Goal: Task Accomplishment & Management: Manage account settings

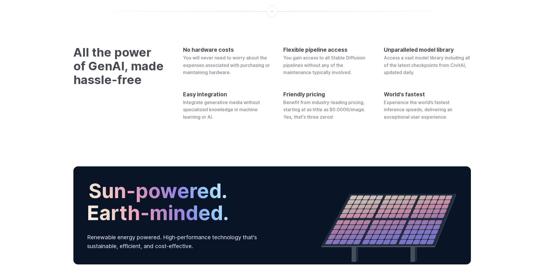
scroll to position [2179, 0]
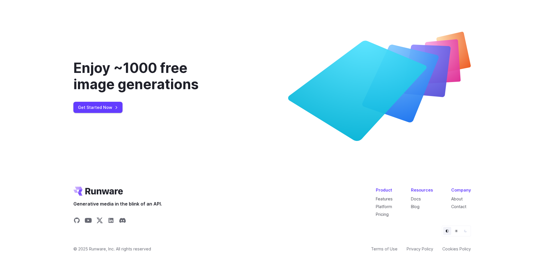
click at [453, 231] on button "Light" at bounding box center [456, 231] width 8 height 8
click at [463, 231] on icon "Dark" at bounding box center [464, 230] width 3 height 3
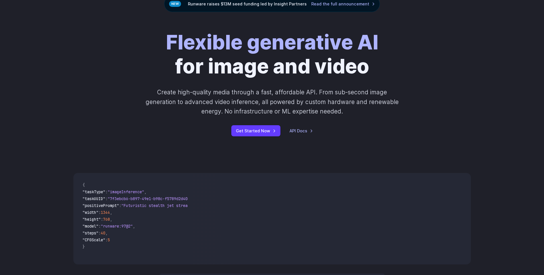
scroll to position [0, 0]
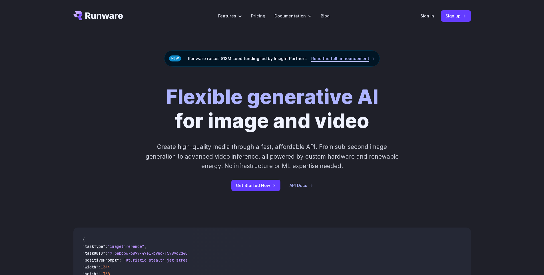
click at [336, 59] on link "Read the full announcement" at bounding box center [343, 58] width 64 height 7
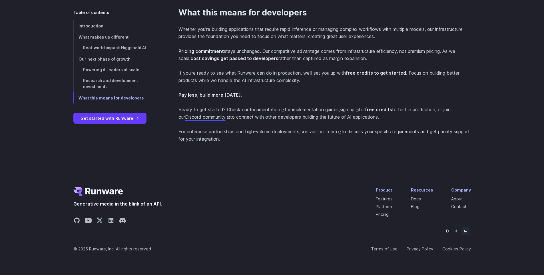
scroll to position [1407, 0]
click at [122, 218] on icon "Share on Discord" at bounding box center [122, 219] width 7 height 5
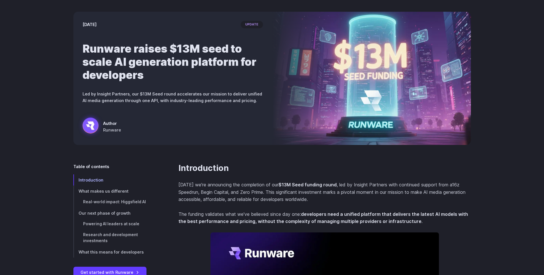
scroll to position [0, 0]
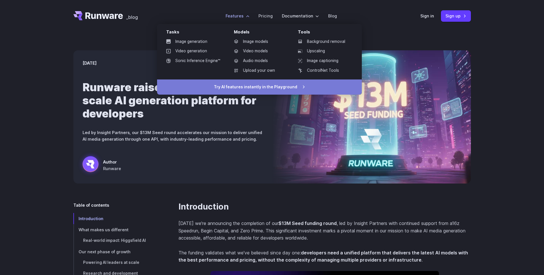
click at [259, 87] on link "Try AI features instantly in the Playground" at bounding box center [259, 86] width 205 height 15
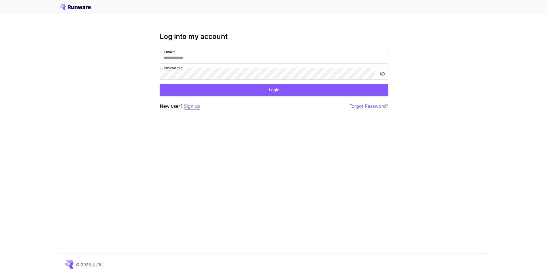
click at [193, 103] on p "Sign up" at bounding box center [192, 105] width 16 height 7
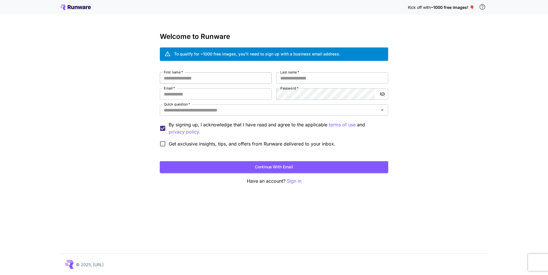
click at [206, 74] on input "First name   *" at bounding box center [216, 77] width 112 height 11
type input "********"
type input "*"
type input "**********"
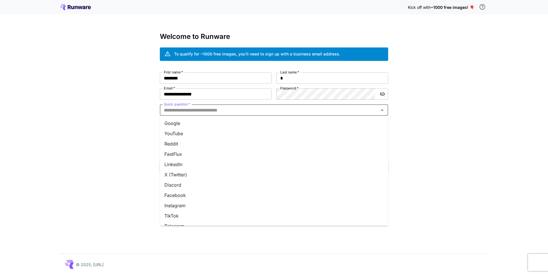
click at [273, 114] on input "Quick question   *" at bounding box center [269, 110] width 215 height 8
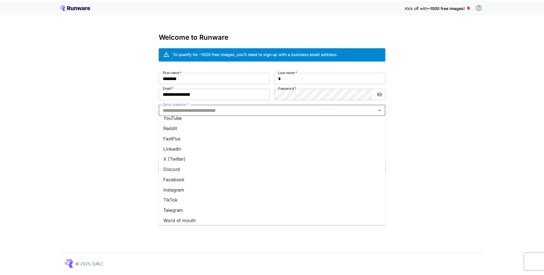
scroll to position [48, 0]
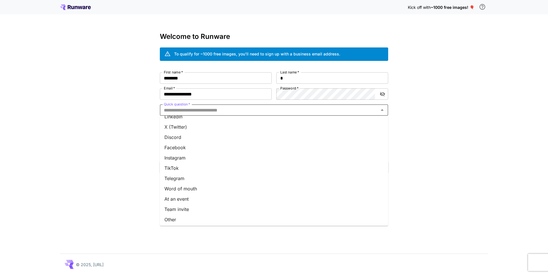
click at [220, 186] on li "Word of mouth" at bounding box center [274, 188] width 228 height 10
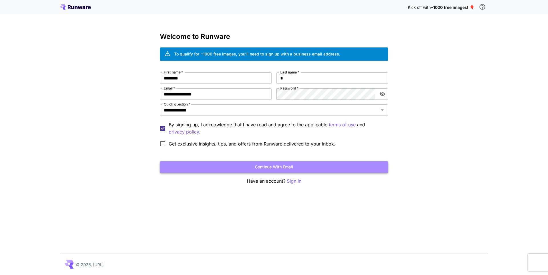
click at [255, 169] on button "Continue with email" at bounding box center [274, 167] width 228 height 12
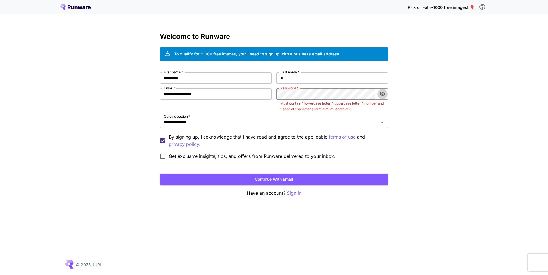
click at [385, 92] on icon "toggle password visibility" at bounding box center [383, 94] width 6 height 6
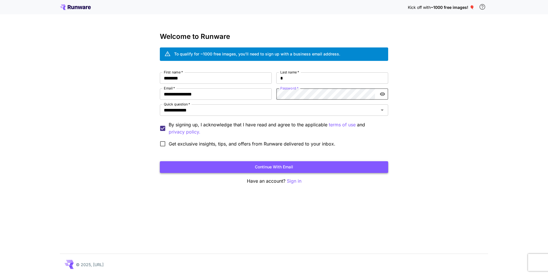
click at [323, 167] on button "Continue with email" at bounding box center [274, 167] width 228 height 12
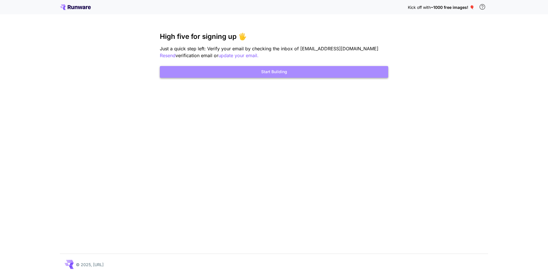
click at [263, 72] on button "Start Building" at bounding box center [274, 72] width 228 height 12
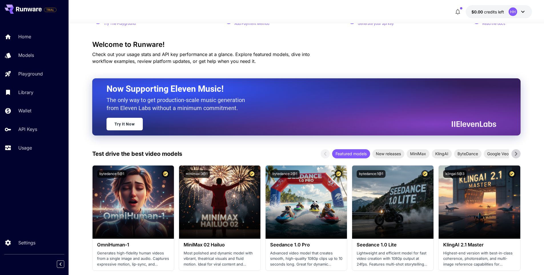
scroll to position [57, 0]
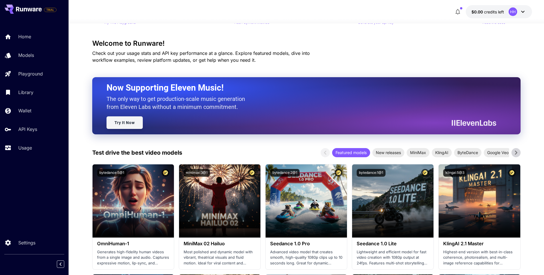
click at [121, 124] on link "Try It Now" at bounding box center [124, 122] width 36 height 13
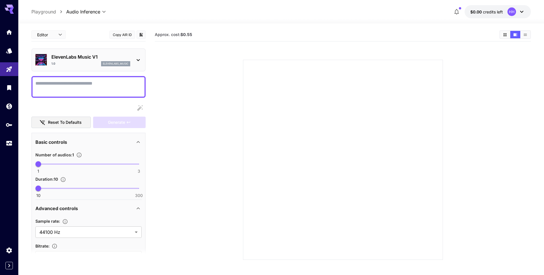
click at [60, 37] on body "**********" at bounding box center [272, 160] width 544 height 320
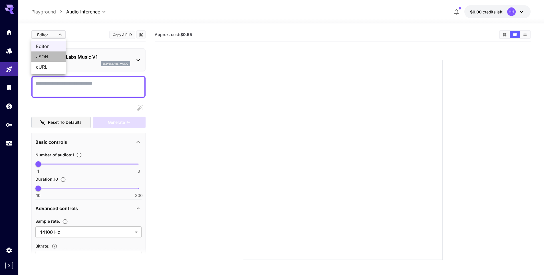
click at [50, 60] on span "JSON" at bounding box center [48, 56] width 25 height 7
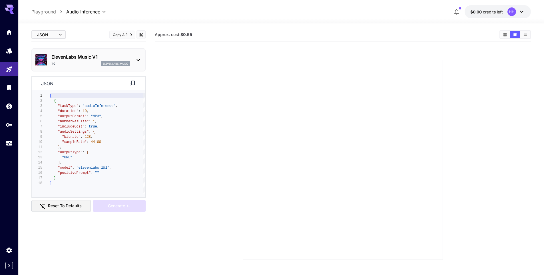
click at [57, 34] on body "**********" at bounding box center [272, 160] width 544 height 320
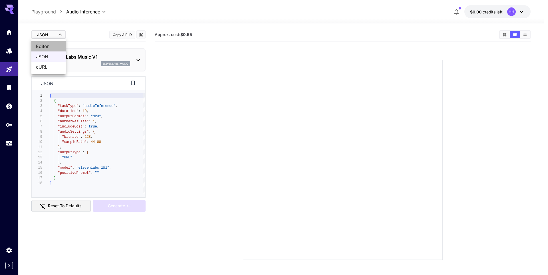
click at [56, 42] on li "Editor" at bounding box center [48, 46] width 34 height 10
type input "****"
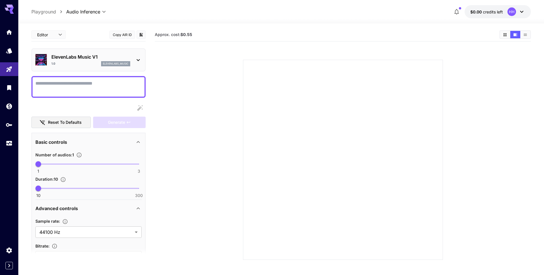
scroll to position [39, 0]
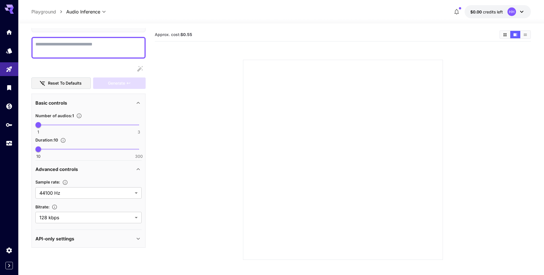
click at [523, 10] on icon at bounding box center [521, 11] width 7 height 7
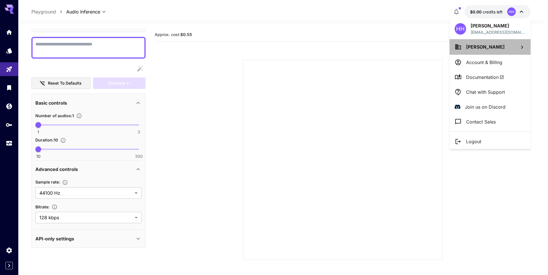
click at [499, 49] on li "[PERSON_NAME]" at bounding box center [489, 46] width 81 height 15
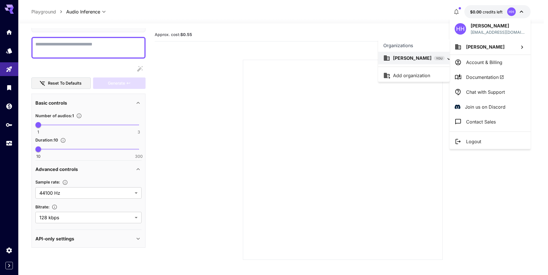
click at [424, 22] on div at bounding box center [274, 137] width 548 height 275
click at [457, 11] on div at bounding box center [274, 137] width 548 height 275
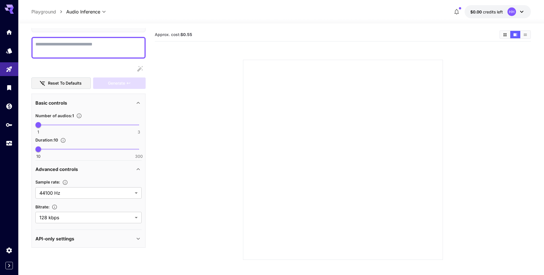
click at [455, 10] on icon "button" at bounding box center [456, 11] width 7 height 7
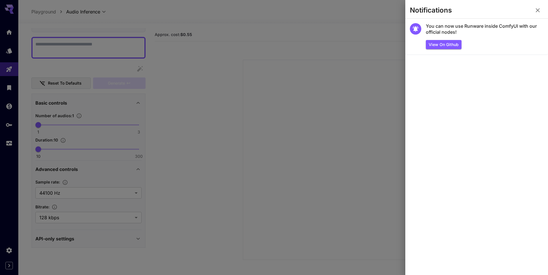
click at [540, 10] on icon "button" at bounding box center [537, 10] width 7 height 7
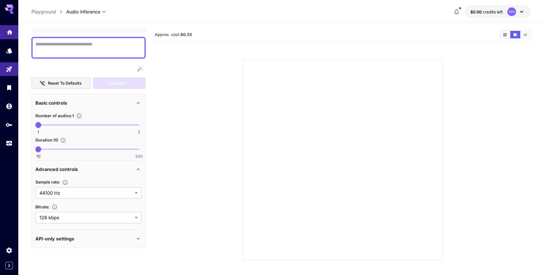
click at [12, 33] on icon "Home" at bounding box center [9, 30] width 7 height 7
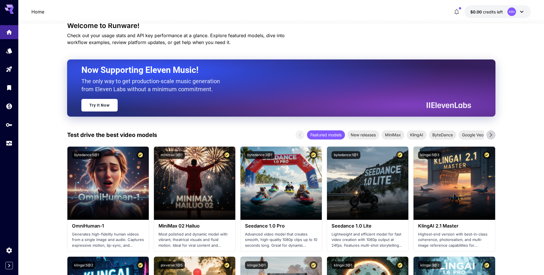
scroll to position [212, 0]
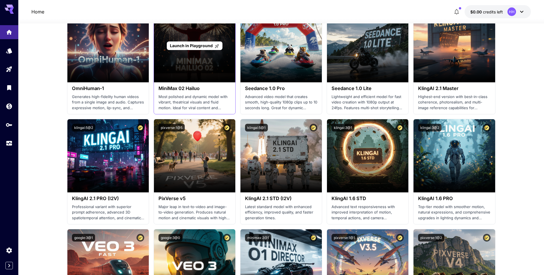
click at [191, 48] on p "Launch in Playground" at bounding box center [194, 46] width 49 height 6
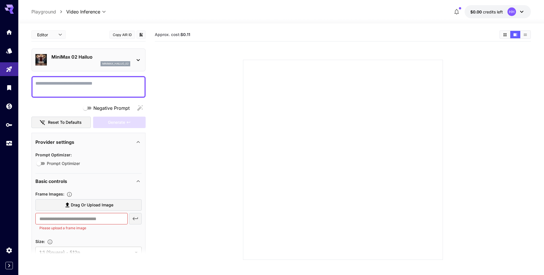
click at [137, 60] on icon at bounding box center [138, 60] width 7 height 7
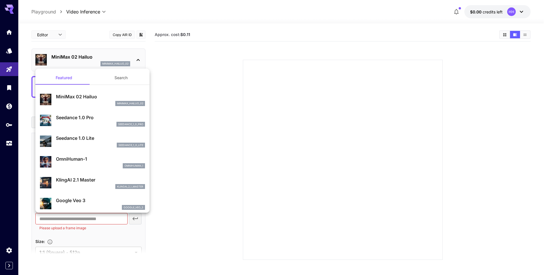
click at [79, 145] on div "seedance_1_0_lite" at bounding box center [100, 144] width 89 height 5
type input "**********"
type input "***"
type input "*"
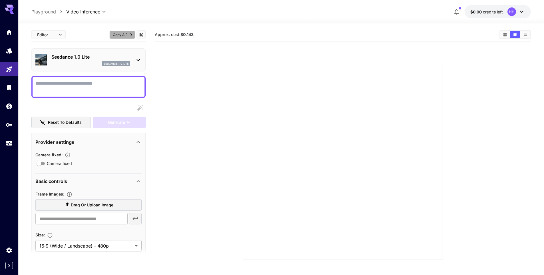
click at [116, 34] on button "Copy AIR ID" at bounding box center [122, 35] width 26 height 8
click at [43, 14] on p "Playground" at bounding box center [43, 11] width 25 height 7
type input "**********"
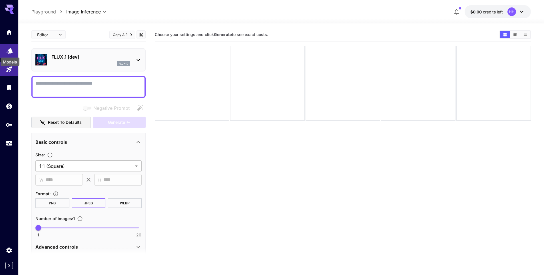
click at [13, 54] on div "Models" at bounding box center [10, 60] width 20 height 13
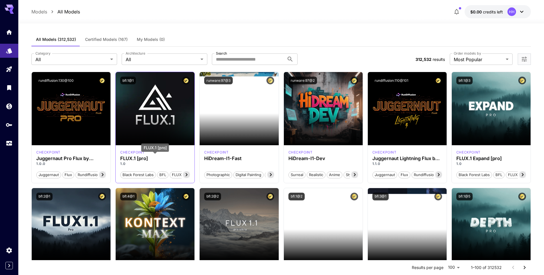
click at [167, 160] on h3 "FLUX.1 [pro]" at bounding box center [155, 158] width 70 height 5
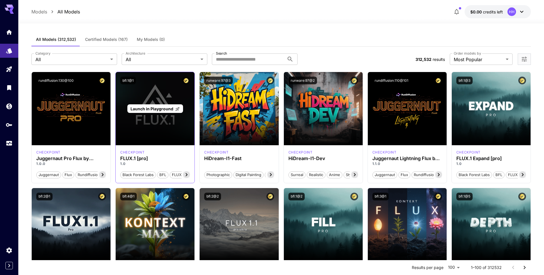
click at [150, 114] on div "Launch in Playground" at bounding box center [155, 108] width 79 height 73
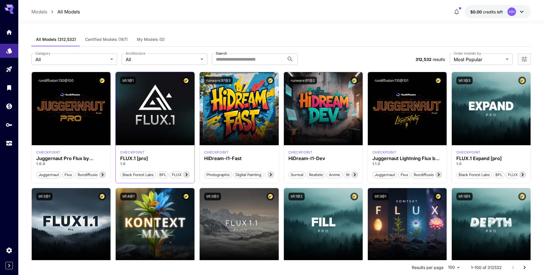
click at [158, 83] on div "bfl:1@1" at bounding box center [155, 80] width 70 height 8
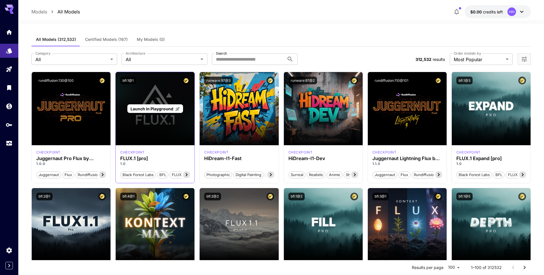
click at [161, 109] on span "Launch in Playground" at bounding box center [151, 108] width 43 height 5
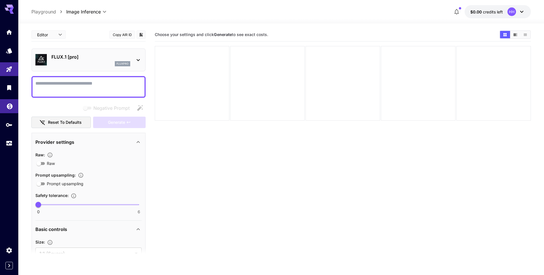
click at [8, 109] on link at bounding box center [9, 106] width 18 height 14
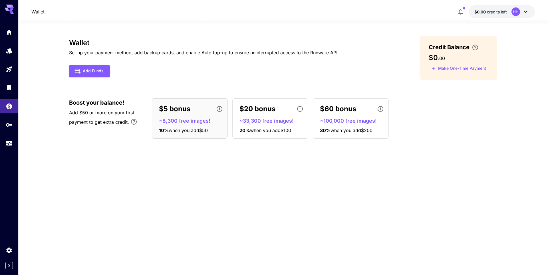
click at [217, 108] on icon "button" at bounding box center [219, 108] width 7 height 7
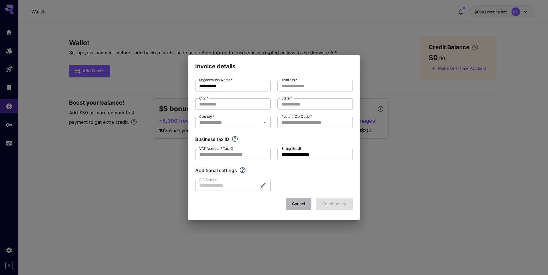
click at [295, 203] on button "Cancel" at bounding box center [299, 204] width 26 height 12
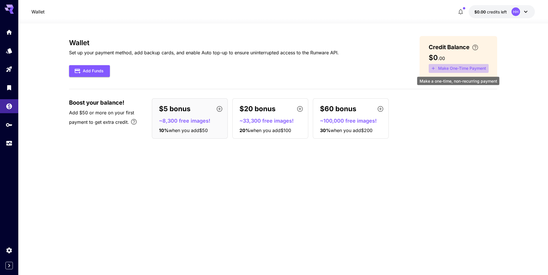
click at [450, 68] on button "Make One-Time Payment" at bounding box center [459, 68] width 60 height 9
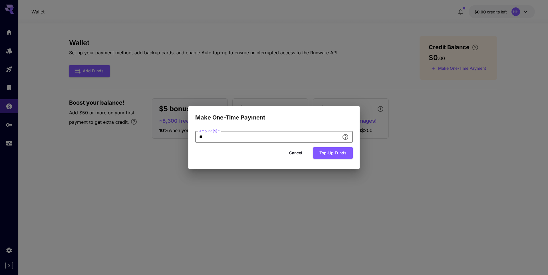
drag, startPoint x: 276, startPoint y: 138, endPoint x: 265, endPoint y: 137, distance: 10.9
click at [265, 137] on input "**" at bounding box center [267, 136] width 144 height 11
type input "*"
click at [336, 154] on button "Top-up funds" at bounding box center [333, 153] width 40 height 12
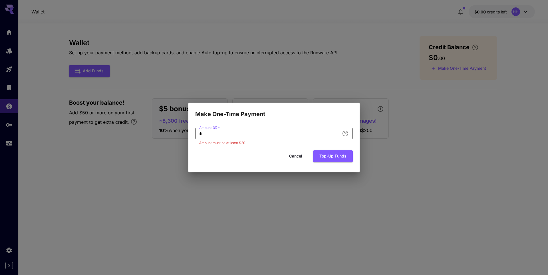
drag, startPoint x: 238, startPoint y: 132, endPoint x: 188, endPoint y: 135, distance: 50.0
click at [188, 135] on div "Amount ($)   * * Amount ($)   * Amount must be at least $20 Cancel Top-up funds" at bounding box center [273, 144] width 171 height 53
click at [348, 154] on button "Top-up funds" at bounding box center [333, 156] width 40 height 12
click at [342, 155] on button "Top-up funds" at bounding box center [333, 156] width 40 height 12
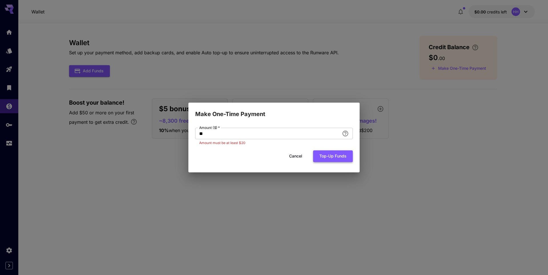
click at [341, 155] on button "Top-up funds" at bounding box center [333, 156] width 40 height 12
click at [346, 133] on icon "Add an amount to top up your credit balance." at bounding box center [345, 133] width 6 height 6
click at [327, 134] on div "Add an amount to top up your credit balance." at bounding box center [345, 143] width 87 height 19
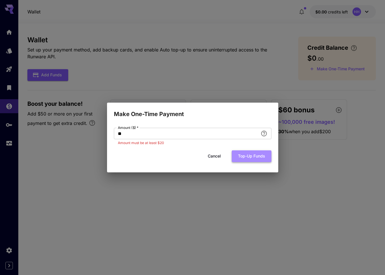
click at [255, 156] on button "Top-up funds" at bounding box center [252, 156] width 40 height 12
click at [183, 136] on input "**" at bounding box center [186, 133] width 144 height 11
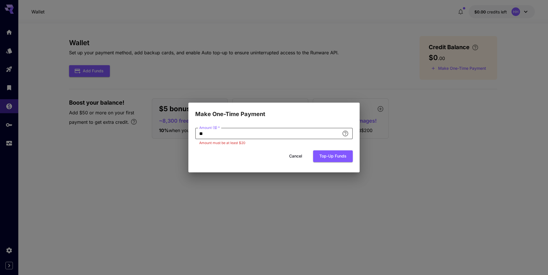
drag, startPoint x: 231, startPoint y: 134, endPoint x: 167, endPoint y: 128, distance: 64.2
click at [167, 128] on div "Make One-Time Payment Amount ($)   * ** Amount ($)   * Amount must be at least …" at bounding box center [274, 137] width 548 height 275
click at [331, 159] on button "Top-up funds" at bounding box center [333, 156] width 40 height 12
click at [333, 160] on button "Top-up funds" at bounding box center [333, 156] width 40 height 12
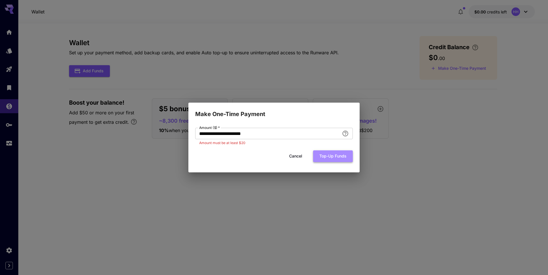
click at [333, 160] on button "Top-up funds" at bounding box center [333, 156] width 40 height 12
click at [332, 160] on button "Top-up funds" at bounding box center [333, 156] width 40 height 12
drag, startPoint x: 265, startPoint y: 132, endPoint x: 57, endPoint y: 134, distance: 207.8
click at [57, 134] on div "**********" at bounding box center [274, 137] width 548 height 275
click at [337, 162] on div "Amount ($)   * **** Amount ($)   * Amount must be at least $20 Cancel Top-up fu…" at bounding box center [274, 147] width 158 height 39
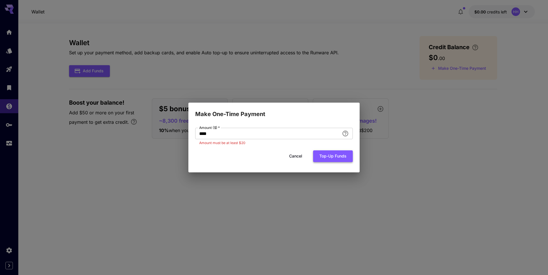
click at [337, 161] on button "Top-up funds" at bounding box center [333, 156] width 40 height 12
click at [338, 159] on button "Top-up funds" at bounding box center [333, 156] width 40 height 12
drag, startPoint x: 214, startPoint y: 132, endPoint x: 197, endPoint y: 135, distance: 17.4
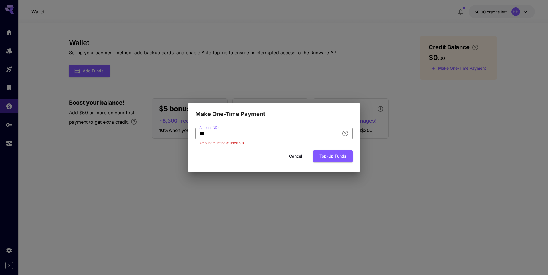
click at [197, 135] on input "***" at bounding box center [267, 133] width 144 height 11
click at [322, 156] on button "Top-up funds" at bounding box center [333, 156] width 40 height 12
click at [230, 132] on input "****" at bounding box center [267, 133] width 144 height 11
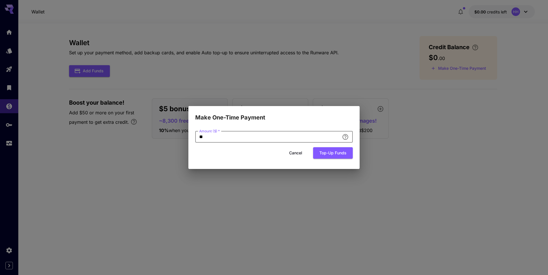
type input "*"
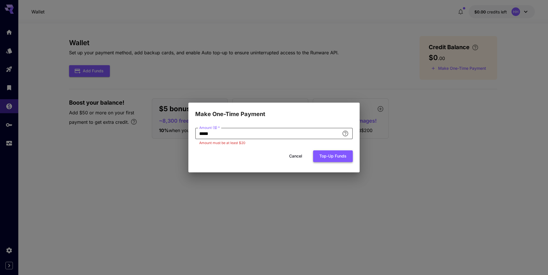
click at [329, 156] on button "Top-up funds" at bounding box center [333, 156] width 40 height 12
drag, startPoint x: 223, startPoint y: 136, endPoint x: 193, endPoint y: 132, distance: 30.8
click at [193, 132] on div "Amount ($)   * ***** Amount ($)   * Amount must be at least $20 Cancel Top-up f…" at bounding box center [273, 144] width 171 height 53
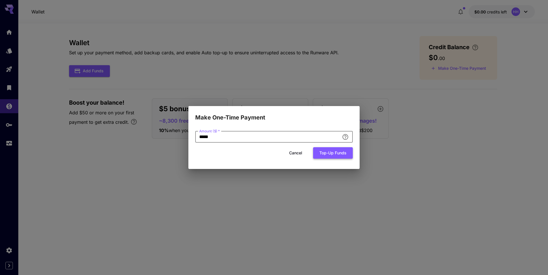
type input "*****"
click at [337, 152] on button "Top-up funds" at bounding box center [333, 153] width 40 height 12
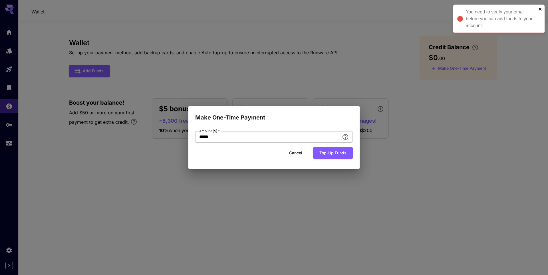
click at [540, 8] on icon "close" at bounding box center [540, 9] width 3 height 3
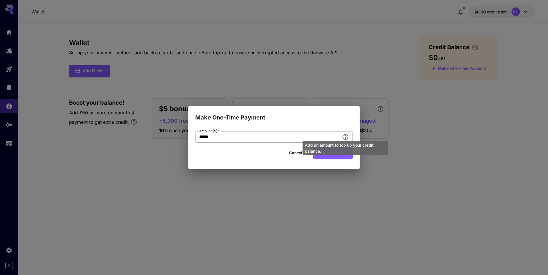
click at [348, 138] on div "Add an amount to top up your credit balance." at bounding box center [345, 146] width 87 height 19
click at [347, 138] on div "Add an amount to top up your credit balance." at bounding box center [345, 146] width 87 height 19
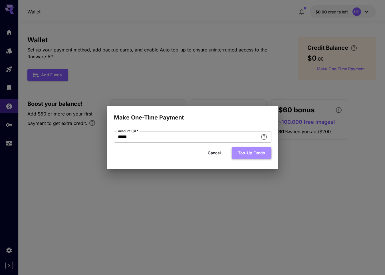
click at [266, 154] on button "Top-up funds" at bounding box center [252, 153] width 40 height 12
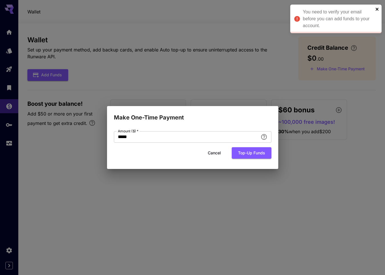
click at [376, 9] on icon "close" at bounding box center [377, 9] width 4 height 5
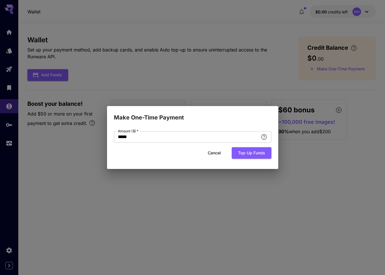
click at [298, 62] on div "Make One-Time Payment Amount ($)   * ***** Amount ($)   * Cancel Top-up funds" at bounding box center [192, 137] width 385 height 275
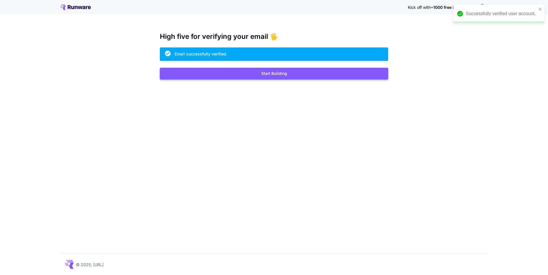
click at [296, 71] on button "Start Building" at bounding box center [274, 74] width 228 height 12
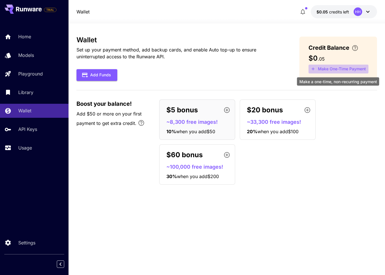
click at [324, 69] on button "Make One-Time Payment" at bounding box center [338, 68] width 60 height 9
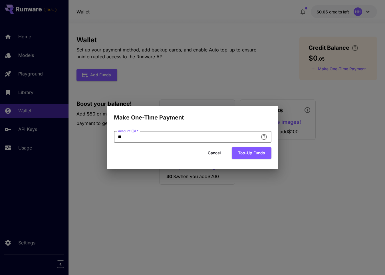
click at [163, 136] on input "**" at bounding box center [186, 136] width 144 height 11
click at [162, 135] on input "*****" at bounding box center [186, 136] width 144 height 11
click at [252, 149] on button "Top-up funds" at bounding box center [252, 153] width 40 height 12
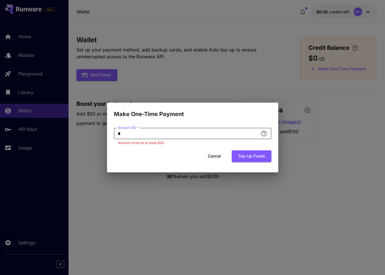
click at [232, 130] on input "*" at bounding box center [186, 133] width 144 height 11
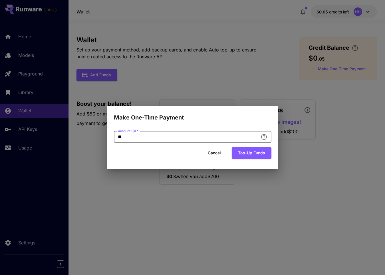
type input "**"
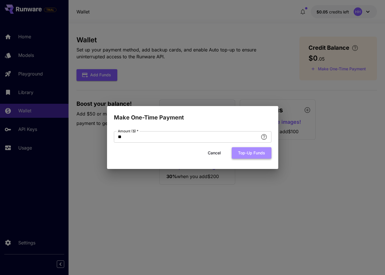
click at [251, 156] on button "Top-up funds" at bounding box center [252, 153] width 40 height 12
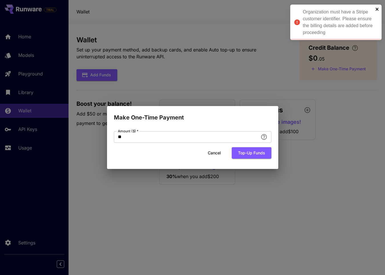
click at [376, 9] on icon "close" at bounding box center [377, 9] width 4 height 5
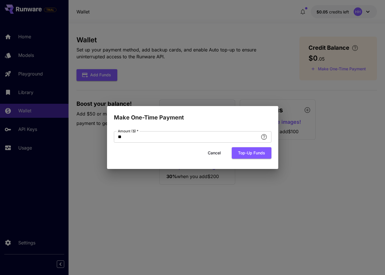
click at [216, 153] on button "Cancel" at bounding box center [214, 153] width 26 height 12
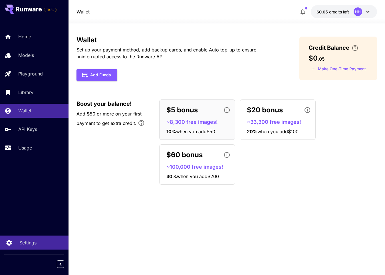
click at [37, 244] on div "Settings" at bounding box center [41, 242] width 45 height 7
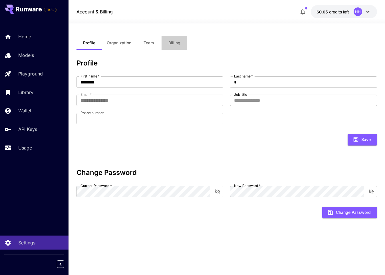
click at [168, 41] on button "Billing" at bounding box center [175, 43] width 26 height 14
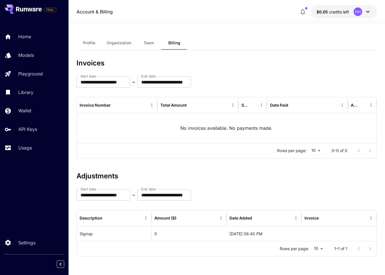
click at [302, 11] on icon "button" at bounding box center [302, 11] width 7 height 7
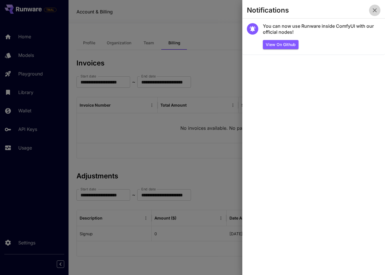
click at [378, 10] on icon "button" at bounding box center [374, 10] width 7 height 7
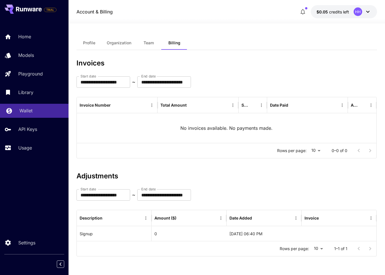
click at [48, 107] on link "Wallet" at bounding box center [34, 111] width 68 height 14
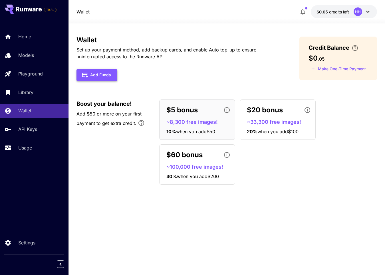
click at [88, 72] on button "Add Funds" at bounding box center [96, 75] width 41 height 12
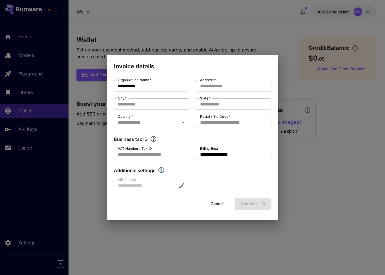
click at [168, 187] on div at bounding box center [151, 185] width 75 height 11
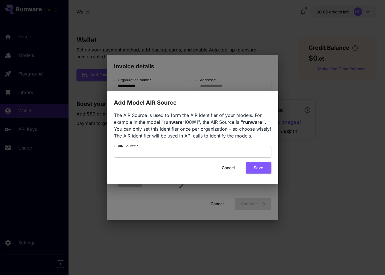
click at [157, 150] on input "AIR Source   *" at bounding box center [193, 151] width 158 height 11
paste input "**********"
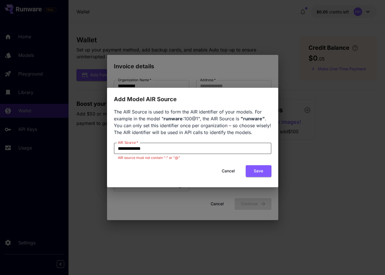
click at [142, 149] on input "**********" at bounding box center [193, 147] width 158 height 11
type input "**********"
click at [228, 172] on button "Cancel" at bounding box center [228, 171] width 26 height 12
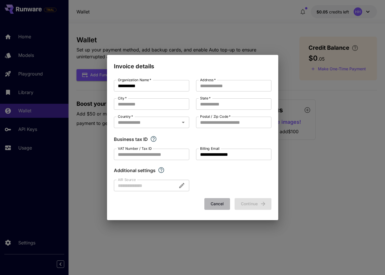
click at [225, 202] on button "Cancel" at bounding box center [217, 204] width 26 height 12
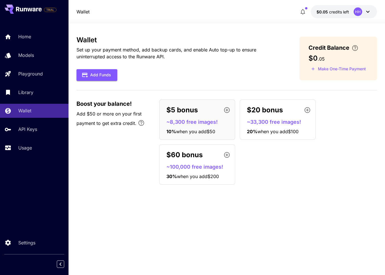
click at [26, 9] on icon at bounding box center [25, 10] width 3 height 4
click at [22, 37] on p "Home" at bounding box center [25, 36] width 13 height 7
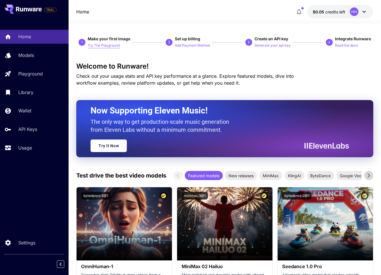
click at [108, 46] on p "Try The Playground" at bounding box center [104, 45] width 32 height 5
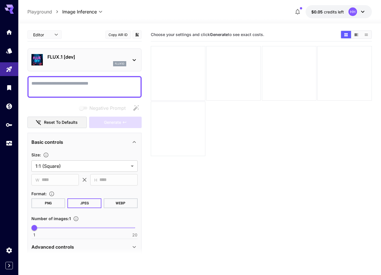
click at [114, 35] on button "Copy AIR ID" at bounding box center [118, 35] width 26 height 8
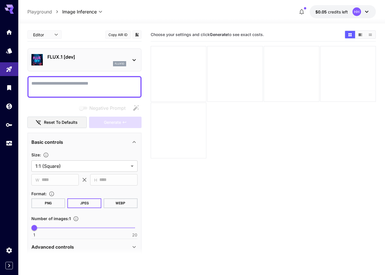
click at [54, 34] on body "**********" at bounding box center [192, 160] width 385 height 320
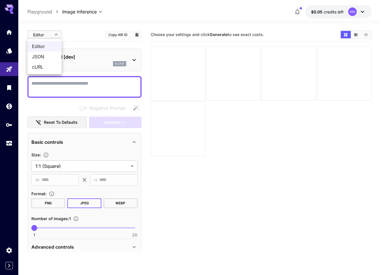
click at [42, 69] on span "cURL" at bounding box center [44, 66] width 25 height 7
type input "****"
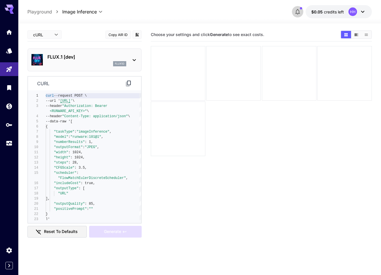
click at [294, 11] on icon "button" at bounding box center [297, 11] width 7 height 7
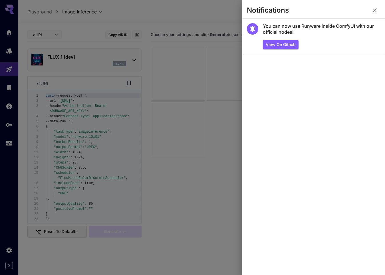
click at [112, 41] on div at bounding box center [192, 137] width 385 height 275
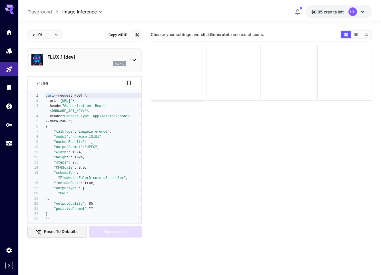
click at [116, 35] on button "Copy AIR ID" at bounding box center [118, 35] width 26 height 8
click at [227, 142] on div at bounding box center [261, 101] width 221 height 110
click at [341, 11] on span "credits left" at bounding box center [334, 11] width 20 height 5
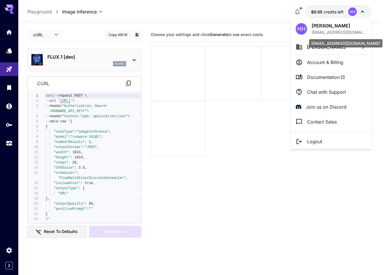
click at [328, 30] on p "[EMAIL_ADDRESS][DOMAIN_NAME]" at bounding box center [339, 32] width 55 height 6
click at [366, 12] on div at bounding box center [192, 137] width 385 height 275
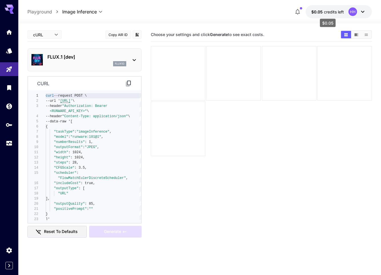
click at [323, 10] on span "$0.05" at bounding box center [317, 11] width 13 height 5
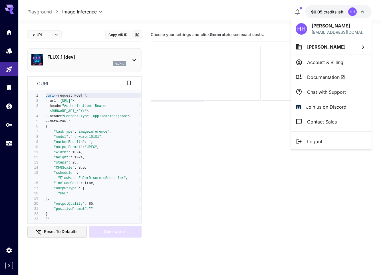
click at [321, 63] on p "Account & Billing" at bounding box center [325, 62] width 36 height 7
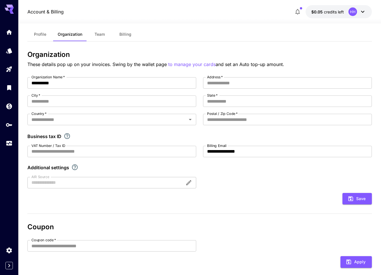
scroll to position [41, 0]
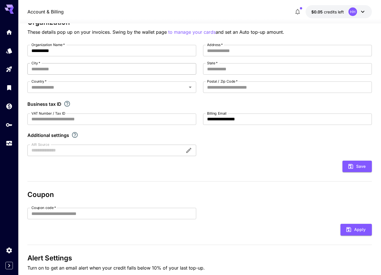
click at [69, 67] on input "City   *" at bounding box center [111, 68] width 169 height 11
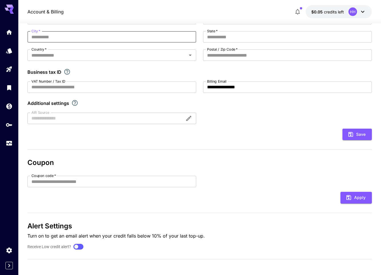
scroll to position [74, 0]
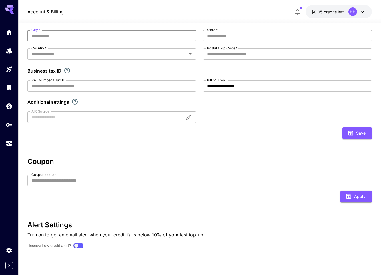
click at [362, 11] on icon at bounding box center [362, 11] width 7 height 7
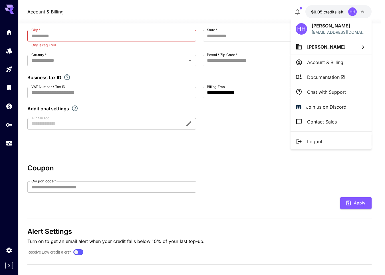
click at [298, 9] on div at bounding box center [192, 137] width 385 height 275
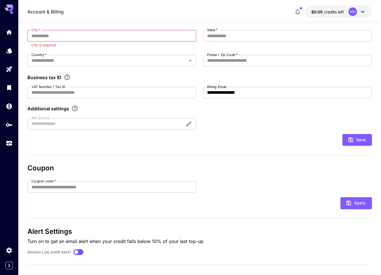
click at [297, 11] on icon "button" at bounding box center [297, 11] width 7 height 7
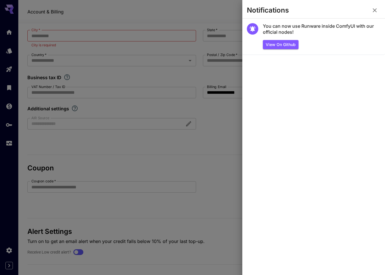
click at [378, 11] on icon "button" at bounding box center [374, 10] width 7 height 7
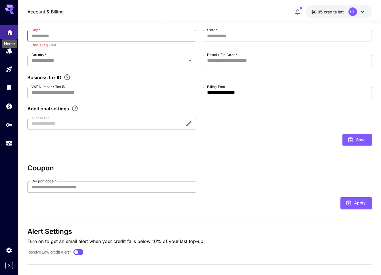
click at [6, 29] on icon "Home" at bounding box center [9, 30] width 7 height 7
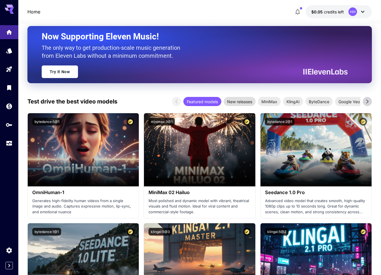
click at [240, 99] on span "New releases" at bounding box center [239, 101] width 32 height 6
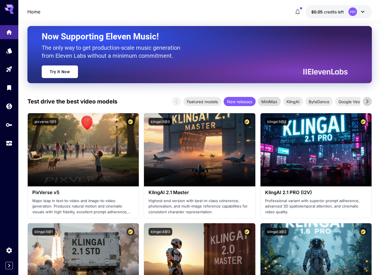
click at [272, 100] on span "MiniMax" at bounding box center [269, 101] width 23 height 6
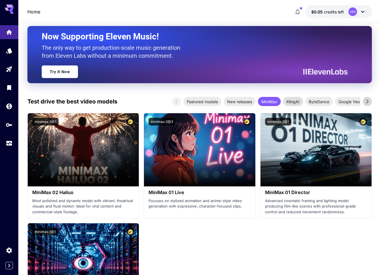
click at [290, 103] on span "KlingAI" at bounding box center [293, 101] width 20 height 6
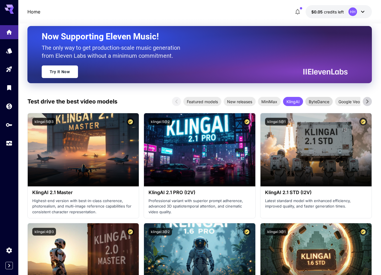
click at [319, 100] on span "ByteDance" at bounding box center [318, 101] width 27 height 6
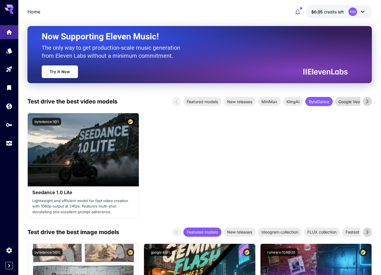
click at [359, 102] on span "Google Veo" at bounding box center [349, 101] width 28 height 6
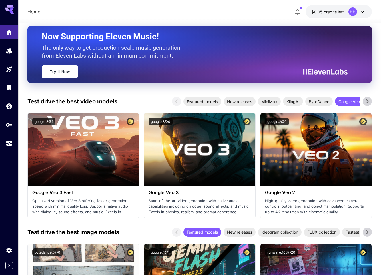
click at [366, 100] on icon at bounding box center [367, 101] width 9 height 9
click at [340, 101] on span "PixVerse" at bounding box center [336, 101] width 23 height 6
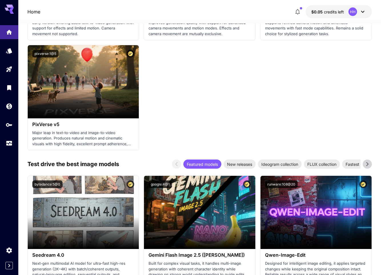
scroll to position [264, 0]
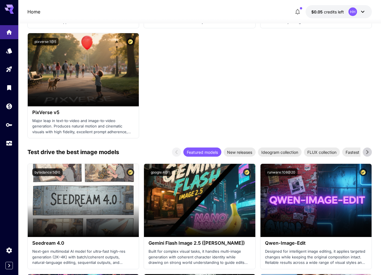
click at [7, 117] on div at bounding box center [9, 87] width 18 height 125
click at [8, 124] on icon "API Keys" at bounding box center [9, 123] width 7 height 7
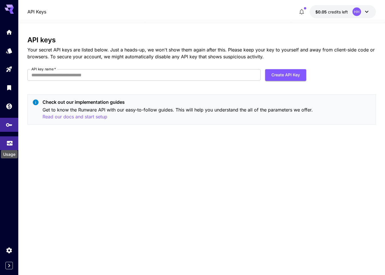
click at [7, 142] on icon "Usage" at bounding box center [10, 140] width 6 height 3
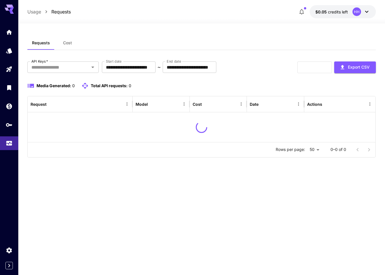
click at [68, 43] on span "Cost" at bounding box center [67, 42] width 9 height 5
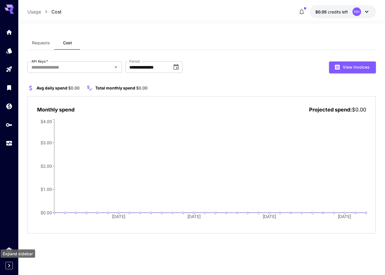
click at [10, 265] on icon "Expand sidebar" at bounding box center [9, 265] width 7 height 7
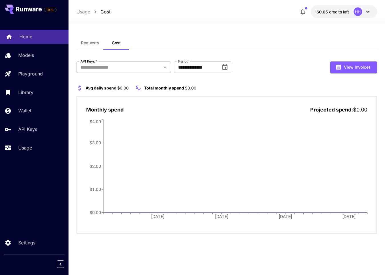
click at [33, 38] on div "Home" at bounding box center [41, 36] width 45 height 7
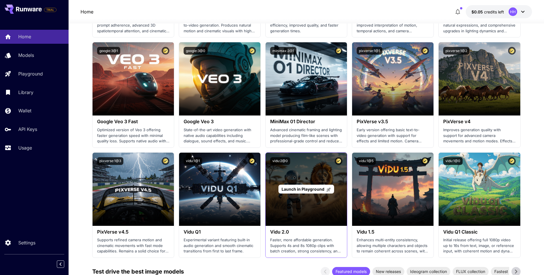
scroll to position [365, 0]
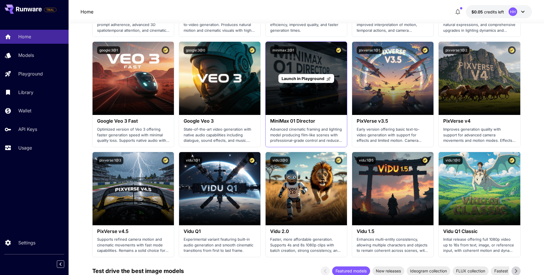
click at [311, 76] on span "Launch in Playground" at bounding box center [302, 78] width 43 height 5
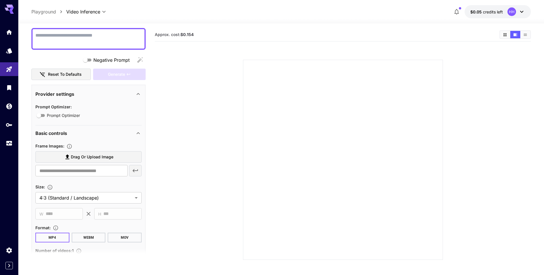
scroll to position [162, 0]
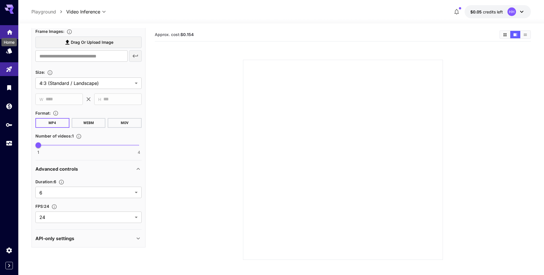
click at [9, 33] on icon "Home" at bounding box center [9, 30] width 7 height 7
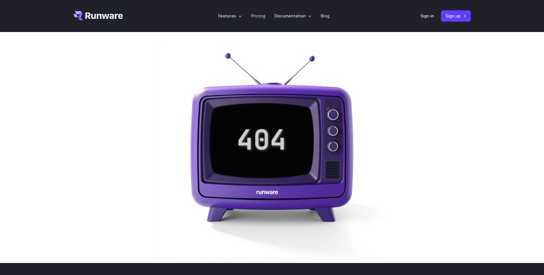
click at [263, 136] on img at bounding box center [272, 146] width 228 height 228
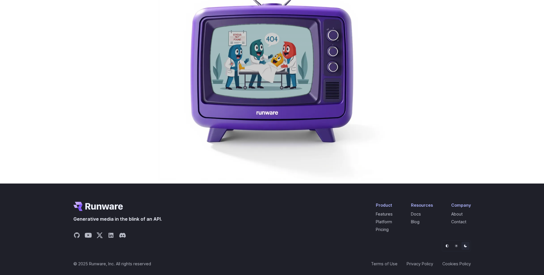
scroll to position [94, 0]
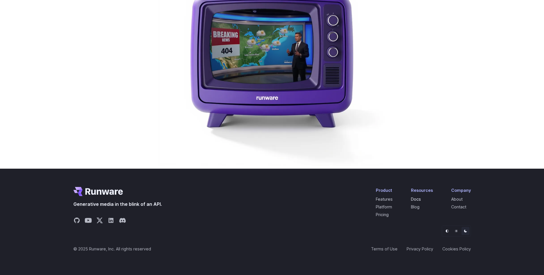
click at [417, 197] on link "Docs" at bounding box center [416, 198] width 10 height 5
